Goal: Task Accomplishment & Management: Complete application form

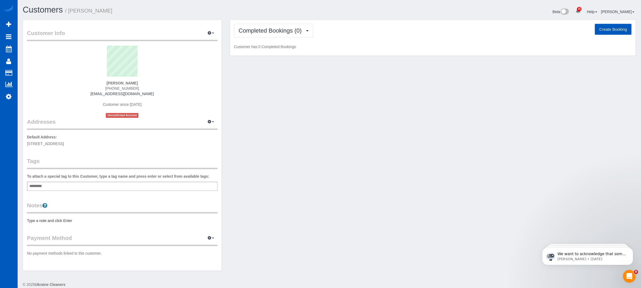
click at [606, 32] on button "Create Booking" at bounding box center [613, 29] width 37 height 11
select select "OR"
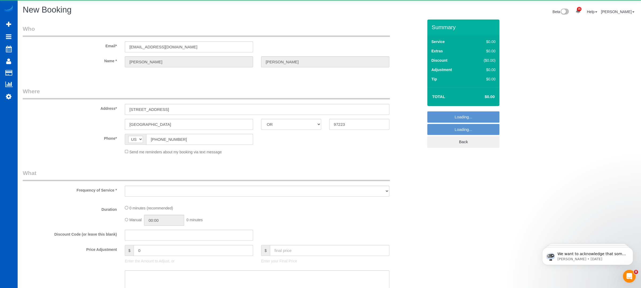
select select "object:1417"
select select "199"
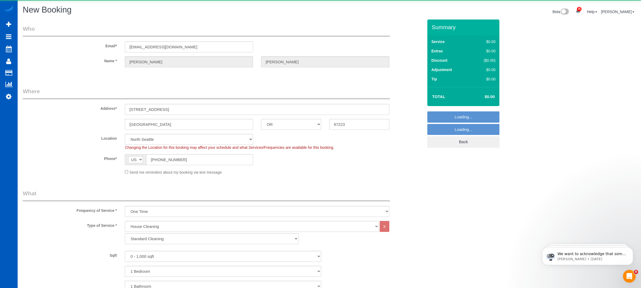
select select "object:1865"
select select "34"
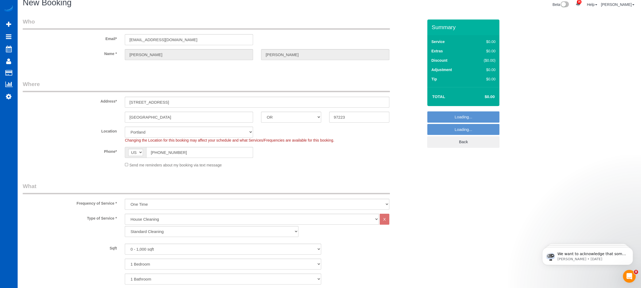
select select "object:1870"
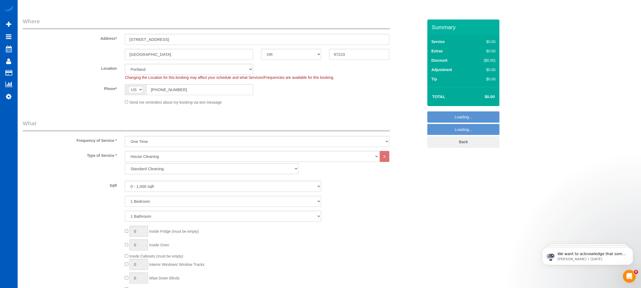
scroll to position [71, 0]
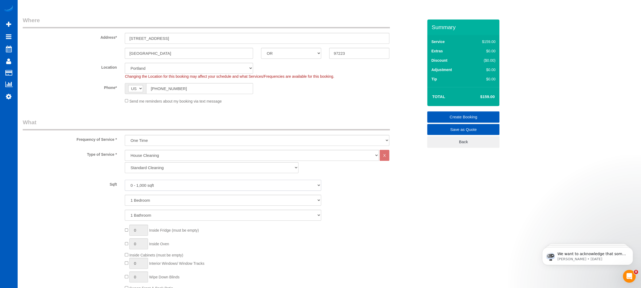
click at [172, 187] on select "0 - 1,000 sqft 1,001 - 1,500 sqft 1,501 - 2,000 sqft 2,001 - 2,500 sqft 2,501 -…" at bounding box center [223, 185] width 196 height 11
select select "1501"
click at [125, 180] on select "0 - 1,000 sqft 1,001 - 1,500 sqft 1,501 - 2,000 sqft 2,001 - 2,500 sqft 2,501 -…" at bounding box center [223, 185] width 196 height 11
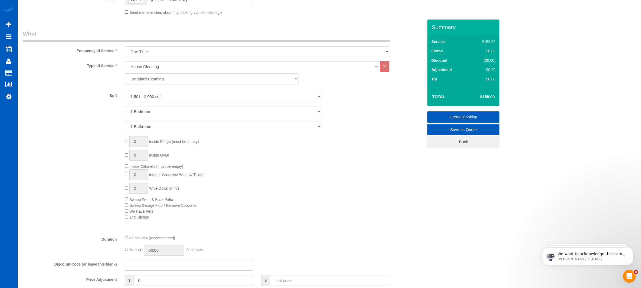
scroll to position [160, 0]
click at [181, 113] on select "1 Bedroom 2 Bedrooms 3 Bedrooms 4 Bedrooms 5 Bedrooms 6 Bedrooms 7 Bedrooms" at bounding box center [223, 111] width 196 height 11
select select "3"
click at [125, 106] on select "1 Bedroom 2 Bedrooms 3 Bedrooms 4 Bedrooms 5 Bedrooms 6 Bedrooms 7 Bedrooms" at bounding box center [223, 111] width 196 height 11
click at [167, 128] on select "1 Bathroom 2 Bathrooms 3 Bathrooms 4 Bathrooms 5 Bathrooms 6 Bathrooms 7 Bathro…" at bounding box center [223, 126] width 196 height 11
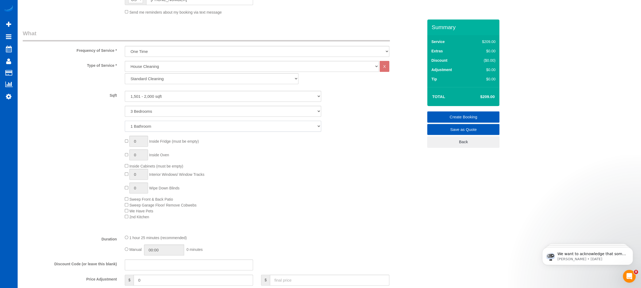
select select "3"
click at [125, 121] on select "1 Bathroom 2 Bathrooms 3 Bathrooms 4 Bathrooms 5 Bathrooms 6 Bathrooms 7 Bathro…" at bounding box center [223, 126] width 196 height 11
click at [65, 163] on div "0 Inside Fridge (must be empty) 0 Inside Oven Inside Cabinets (must be empty) 0…" at bounding box center [223, 178] width 409 height 84
click at [127, 142] on span "0 Inside Fridge (must be empty)" at bounding box center [162, 141] width 74 height 4
click at [155, 63] on select "House Cleaning" at bounding box center [252, 66] width 254 height 11
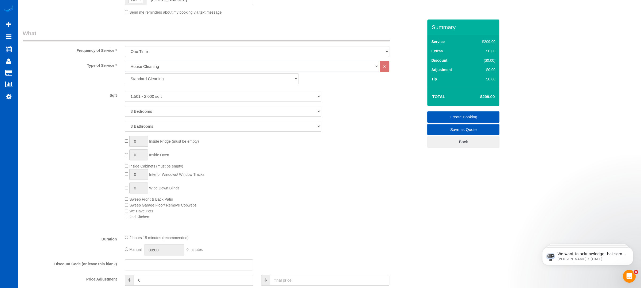
drag, startPoint x: 155, startPoint y: 63, endPoint x: 156, endPoint y: 60, distance: 3.5
click at [156, 60] on fieldset "What Frequency of Service * One Time Weekly - 15.00% Every 2 Weeks - 10.00% Eve…" at bounding box center [223, 240] width 401 height 422
click at [148, 81] on select "Standard Cleaning Deep Cleaning Move In/ Out Cleaning" at bounding box center [212, 78] width 174 height 11
select select "368"
click at [125, 73] on select "Standard Cleaning Deep Cleaning Move In/ Out Cleaning" at bounding box center [212, 78] width 174 height 11
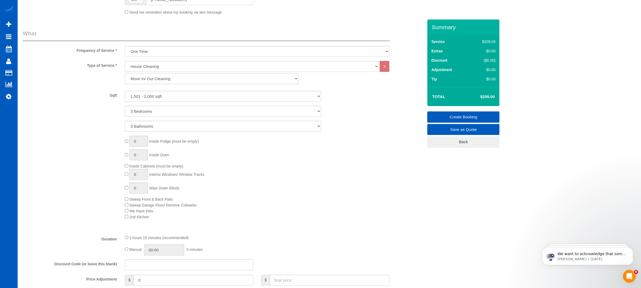
select select "3"
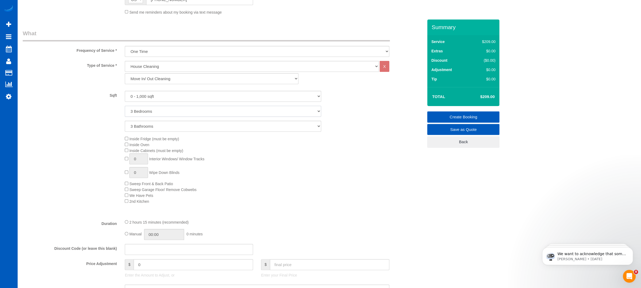
click at [146, 113] on select "1 Bedroom 2 Bedrooms 3 Bedrooms 4 Bedrooms 5 Bedrooms 6 Bedrooms 7 Bedrooms" at bounding box center [223, 111] width 196 height 11
select select "4"
click at [125, 106] on select "1 Bedroom 2 Bedrooms 3 Bedrooms 4 Bedrooms 5 Bedrooms 6 Bedrooms 7 Bedrooms" at bounding box center [223, 111] width 196 height 11
click at [55, 148] on div "Inside Fridge (must be empty) Inside Oven Inside Cabinets (must be empty) 0 Int…" at bounding box center [223, 170] width 409 height 68
click at [125, 157] on div "Inside Fridge (must be empty) Inside Oven Inside Cabinets (must be empty) 0 Int…" at bounding box center [274, 170] width 307 height 68
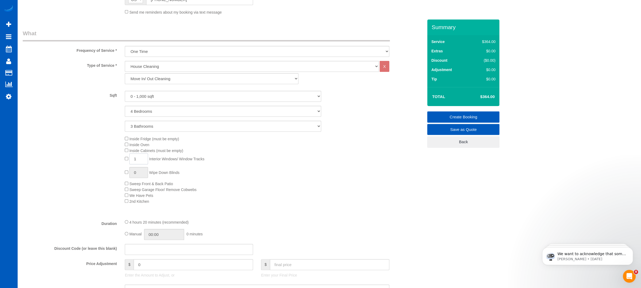
click at [138, 159] on input "1" at bounding box center [138, 158] width 19 height 11
drag, startPoint x: 138, startPoint y: 159, endPoint x: 128, endPoint y: 160, distance: 10.8
click at [128, 160] on span "1 Interior Windows/ Window Tracks" at bounding box center [165, 159] width 80 height 4
type input "6"
click at [296, 175] on div "Inside Fridge (must be empty) Inside Oven Inside Cabinets (must be empty) 6 Int…" at bounding box center [274, 170] width 307 height 68
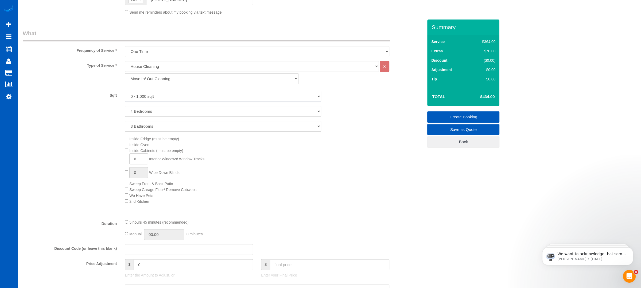
click at [212, 97] on select "0 - 1,000 sqft 1,001 - 1,500 sqft 1,501 - 2,000 sqft 2,001 - 2,500 sqft 2,501 -…" at bounding box center [223, 96] width 196 height 11
select select "1001"
click at [125, 91] on select "0 - 1,000 sqft 1,001 - 1,500 sqft 1,501 - 2,000 sqft 2,001 - 2,500 sqft 2,501 -…" at bounding box center [223, 96] width 196 height 11
click at [394, 164] on div "Inside Fridge (must be empty) Inside Oven Inside Cabinets (must be empty) 6 Int…" at bounding box center [274, 170] width 307 height 68
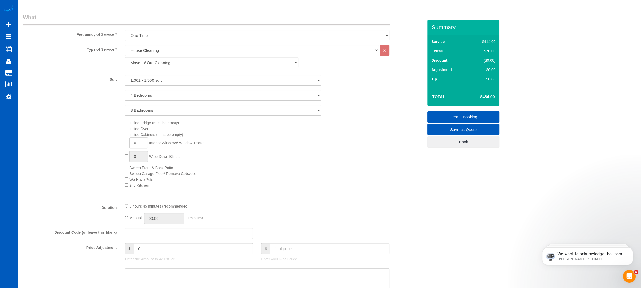
scroll to position [178, 0]
click at [280, 246] on input "text" at bounding box center [329, 246] width 119 height 11
type input "450"
click at [237, 190] on div "Type of Service * House Cleaning X Standard Cleaning Deep Cleaning Move In/ Out…" at bounding box center [223, 120] width 401 height 154
type input "-34"
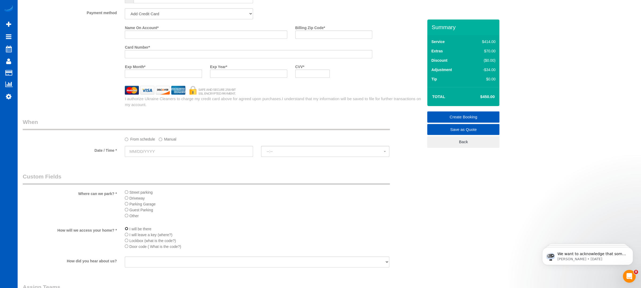
scroll to position [488, 0]
click at [206, 153] on input "text" at bounding box center [189, 151] width 128 height 11
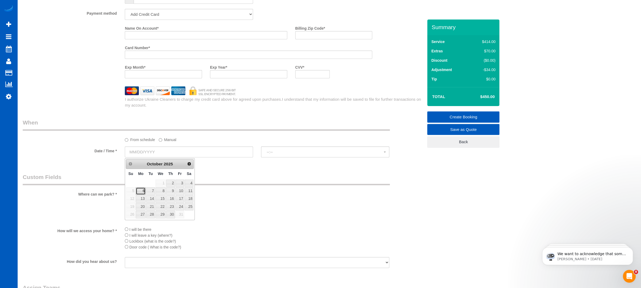
click at [142, 192] on link "6" at bounding box center [141, 190] width 10 height 7
type input "[DATE]"
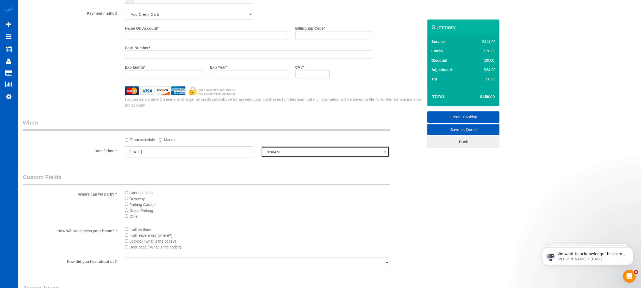
click at [300, 155] on button "8:00AM" at bounding box center [325, 151] width 128 height 11
click at [187, 149] on input "[DATE]" at bounding box center [189, 151] width 128 height 11
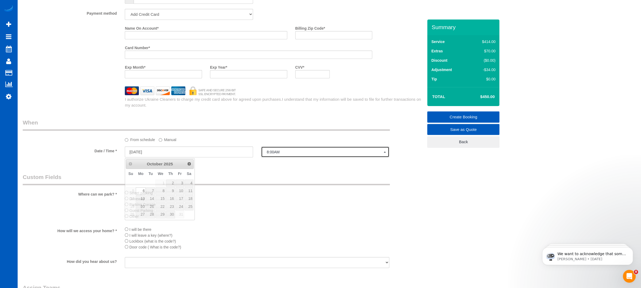
click at [282, 152] on span "8:00AM" at bounding box center [325, 152] width 117 height 4
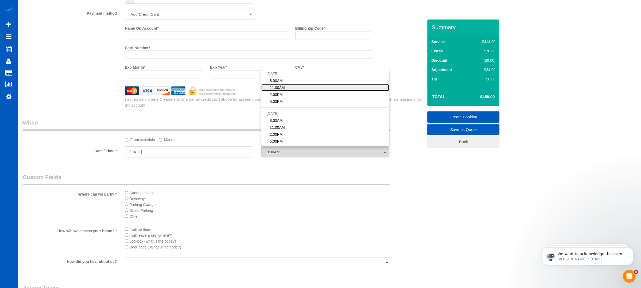
click at [277, 86] on span "11:00AM" at bounding box center [277, 87] width 15 height 5
select select "spot2"
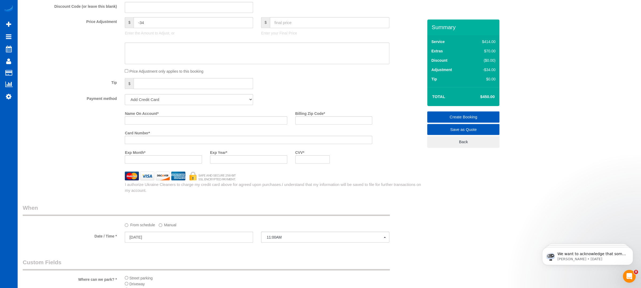
scroll to position [381, 0]
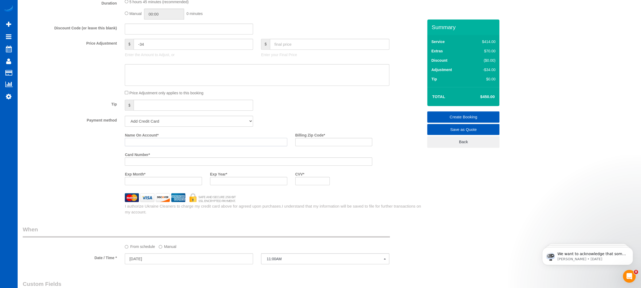
click at [150, 139] on input "Name On Account *" at bounding box center [206, 142] width 162 height 8
type input "[PERSON_NAME]"
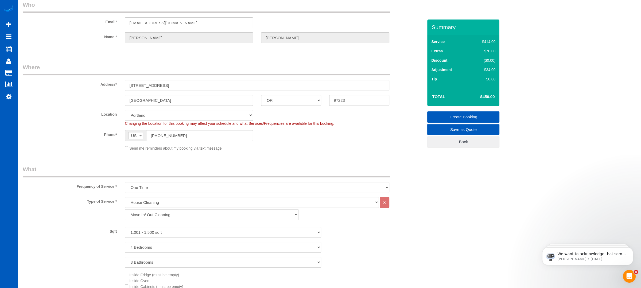
scroll to position [237, 0]
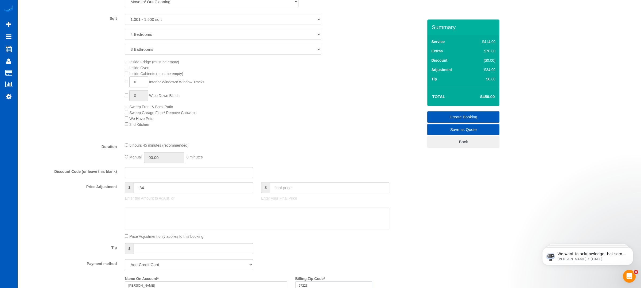
type input "97223"
click at [304, 114] on div "Inside Fridge (must be empty) Inside Oven Inside Cabinets (must be empty) 6 Int…" at bounding box center [274, 93] width 307 height 68
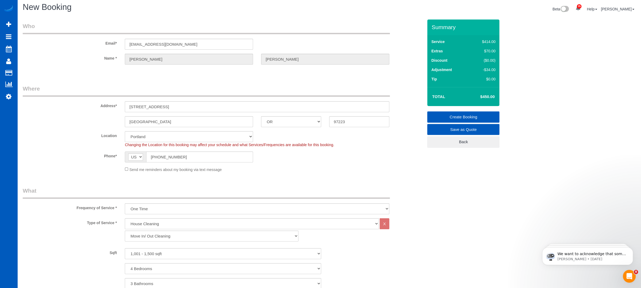
scroll to position [0, 0]
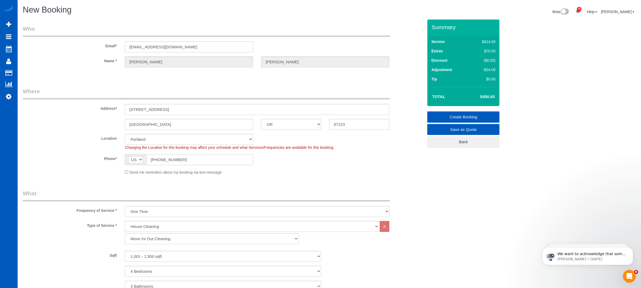
click at [187, 160] on input "[PHONE_NUMBER]" at bounding box center [199, 159] width 107 height 11
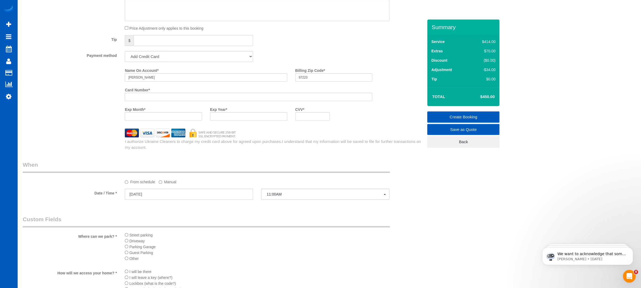
scroll to position [464, 0]
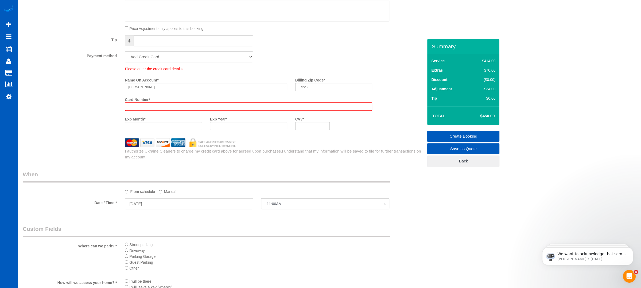
click at [66, 105] on div "Please enter the credit card details Name On Account * [PERSON_NAME] Billing Zi…" at bounding box center [223, 100] width 409 height 68
click at [110, 111] on div "Please enter the credit card details Name On Account * [PERSON_NAME] Billing Zi…" at bounding box center [223, 100] width 409 height 68
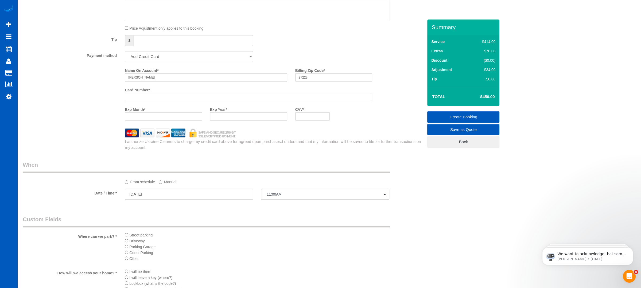
click at [387, 88] on div "Name On Account * [PERSON_NAME] Billing Zip Code * 97223 Card Number * Exp Mont…" at bounding box center [274, 95] width 307 height 59
click at [458, 115] on link "Create Booking" at bounding box center [463, 116] width 72 height 11
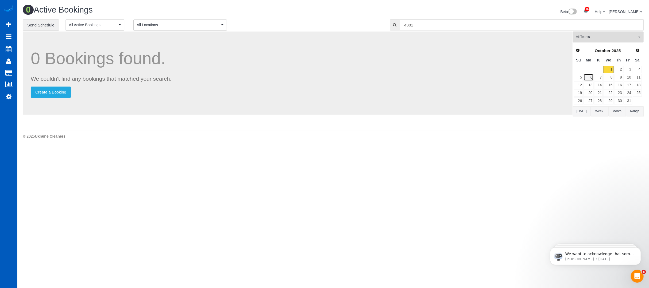
click at [593, 78] on link "6" at bounding box center [589, 77] width 10 height 7
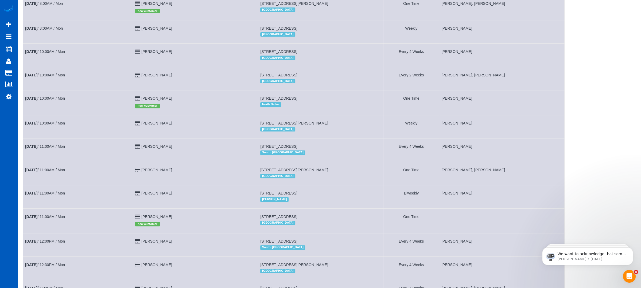
scroll to position [231, 0]
